Goal: Check status: Check status

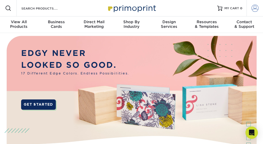
click at [255, 9] on span at bounding box center [254, 8] width 7 height 7
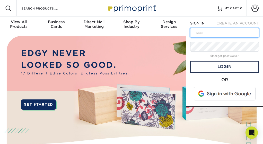
click at [221, 32] on input "text" at bounding box center [224, 33] width 69 height 10
type input "[EMAIL_ADDRESS][DOMAIN_NAME]"
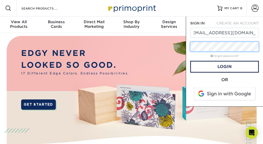
scroll to position [0, 0]
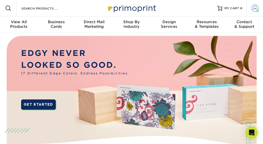
click at [251, 8] on span at bounding box center [254, 8] width 7 height 7
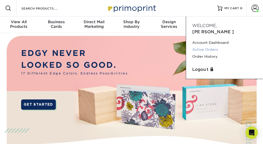
click at [213, 46] on link "Active Orders" at bounding box center [224, 49] width 65 height 7
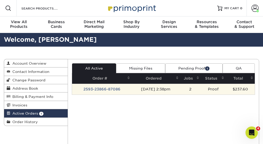
click at [108, 90] on td "2593-23866-87086" at bounding box center [101, 89] width 59 height 11
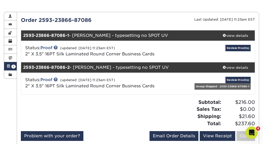
scroll to position [47, 0]
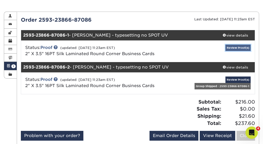
click at [234, 46] on link "Review Proof(s)" at bounding box center [237, 47] width 25 height 6
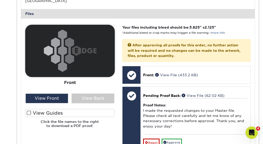
scroll to position [214, 0]
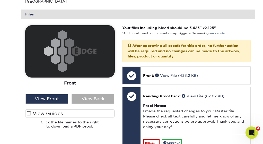
click at [100, 94] on div "View Back" at bounding box center [92, 99] width 43 height 10
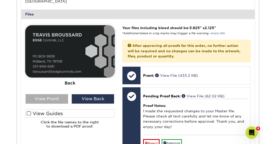
click at [57, 96] on div "View Front" at bounding box center [46, 99] width 43 height 10
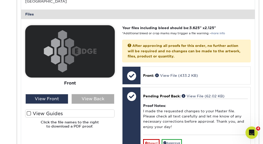
click at [79, 96] on div "View Back" at bounding box center [92, 99] width 43 height 10
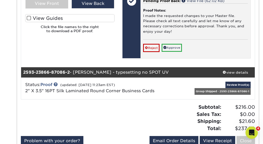
scroll to position [309, 0]
